Goal: Find specific page/section: Find specific page/section

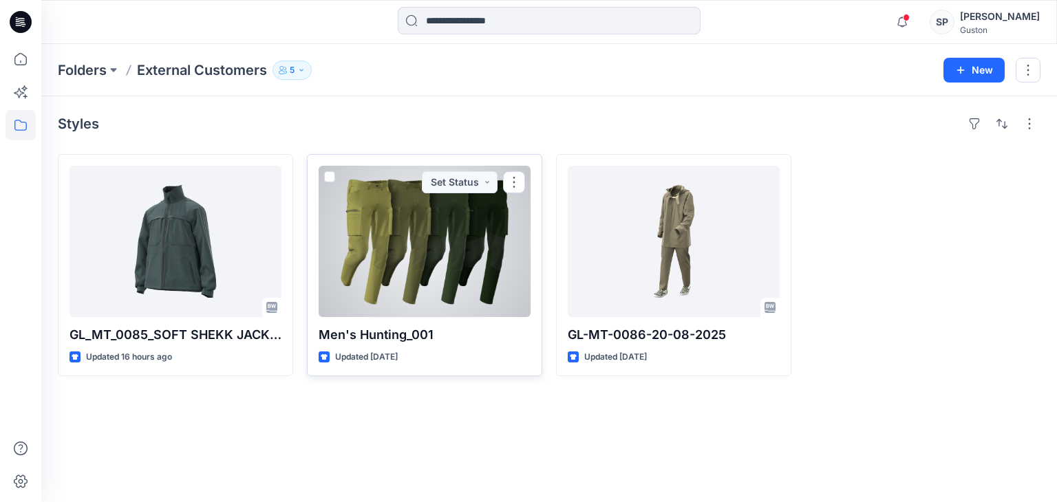
click at [361, 203] on div at bounding box center [425, 241] width 212 height 151
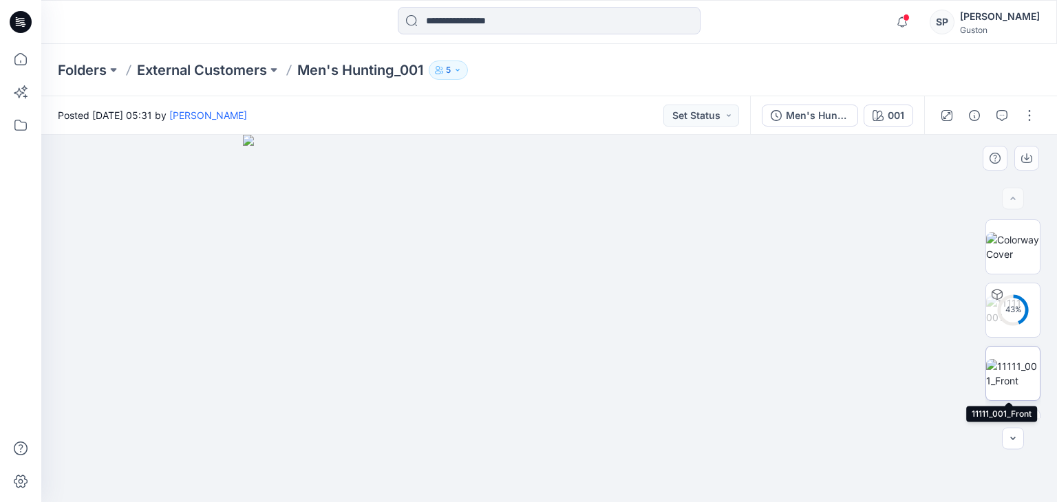
click at [1020, 361] on img at bounding box center [1013, 373] width 54 height 29
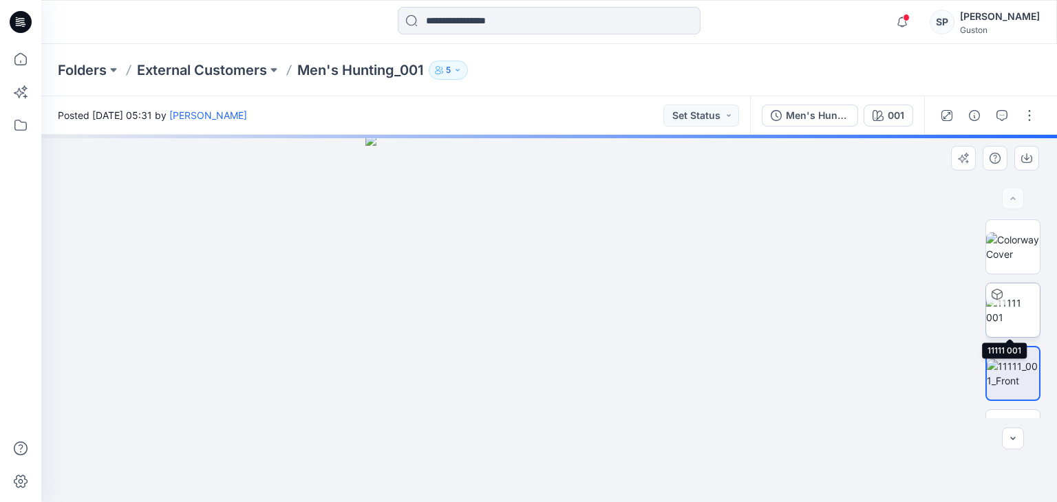
click at [1017, 303] on img at bounding box center [1013, 310] width 54 height 29
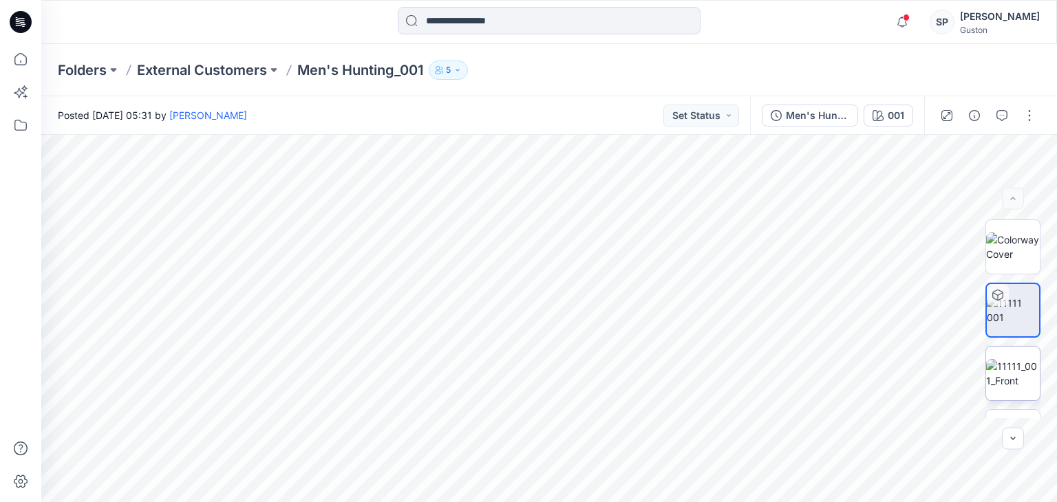
click at [1015, 375] on img at bounding box center [1013, 373] width 54 height 29
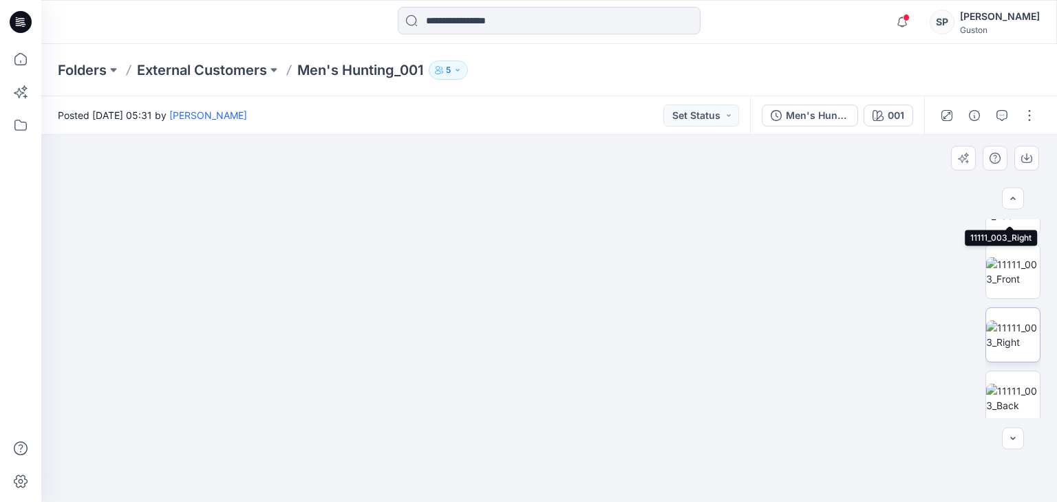
scroll to position [619, 0]
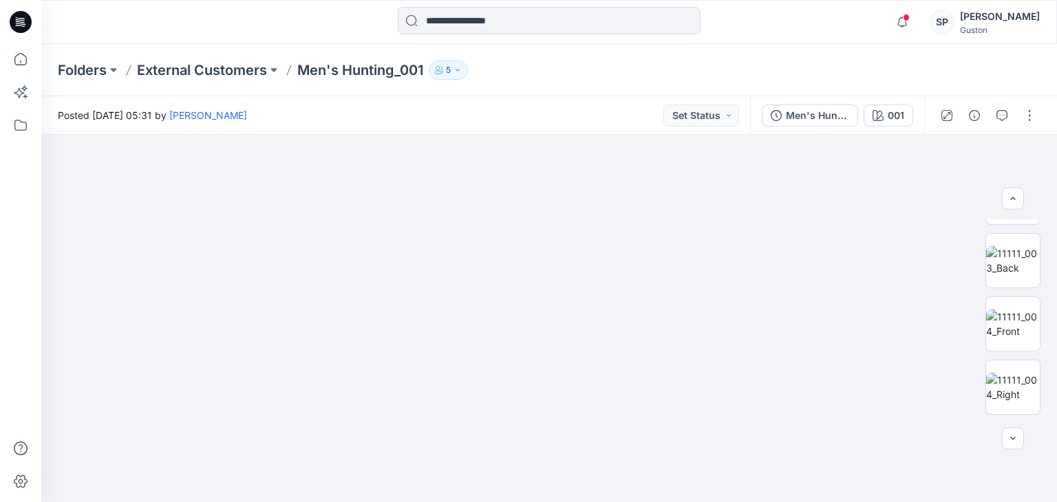
click at [722, 72] on div "Folders External Customers Men's Hunting_001 5" at bounding box center [495, 70] width 875 height 19
click at [914, 31] on icon "button" at bounding box center [902, 22] width 26 height 28
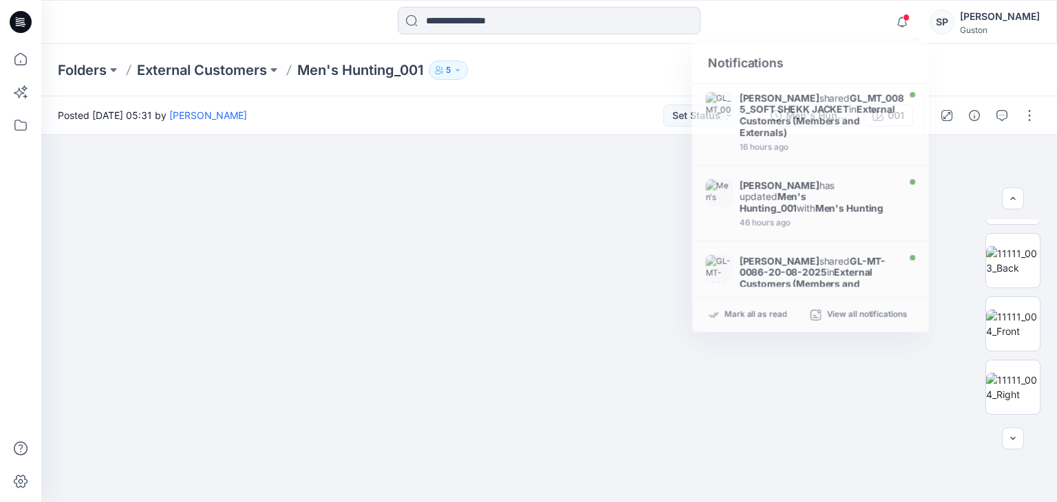
click at [535, 74] on div "Folders External Customers Men's Hunting_001 5" at bounding box center [495, 70] width 875 height 19
